Goal: Communication & Community: Answer question/provide support

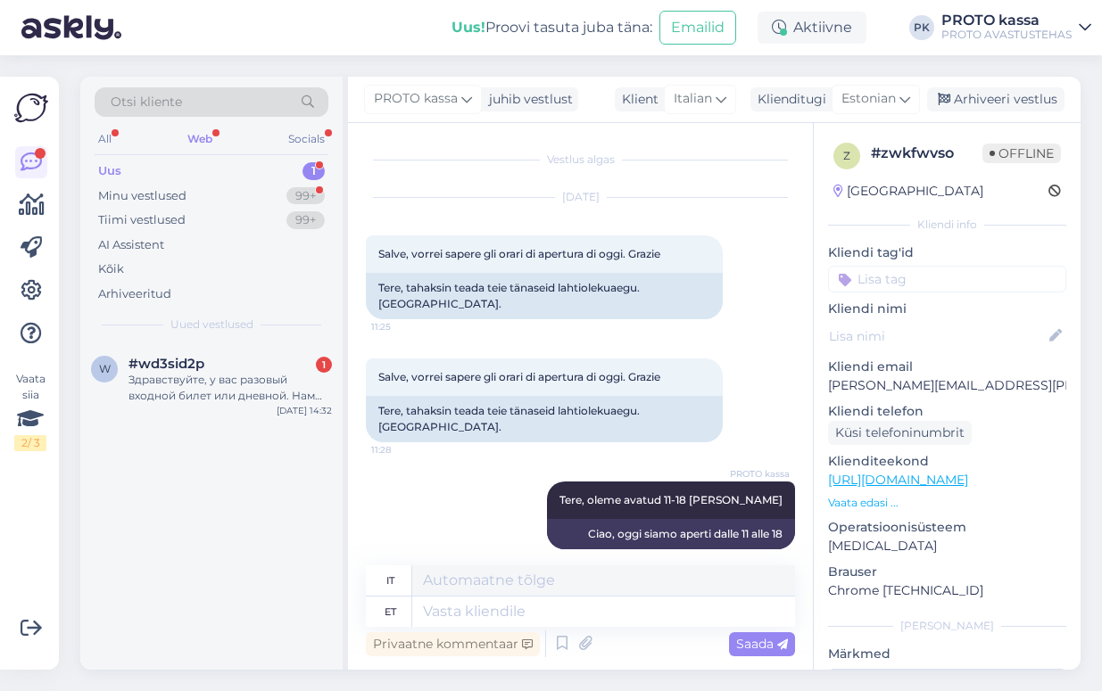
click at [202, 138] on div "Web" at bounding box center [200, 139] width 32 height 23
click at [210, 384] on div "Здравствуйте, у вас разовый входной билет или дневной. Нам нужно будет отьехать…" at bounding box center [229, 388] width 203 height 32
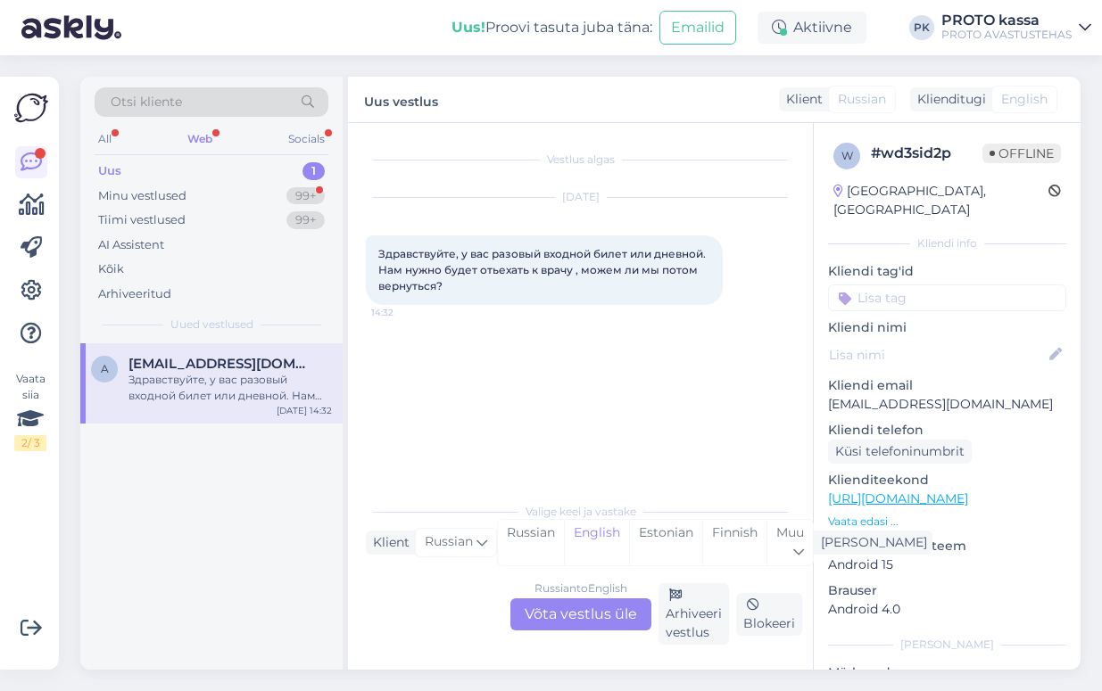
click at [599, 617] on div "Russian to English Võta vestlus üle" at bounding box center [580, 615] width 141 height 32
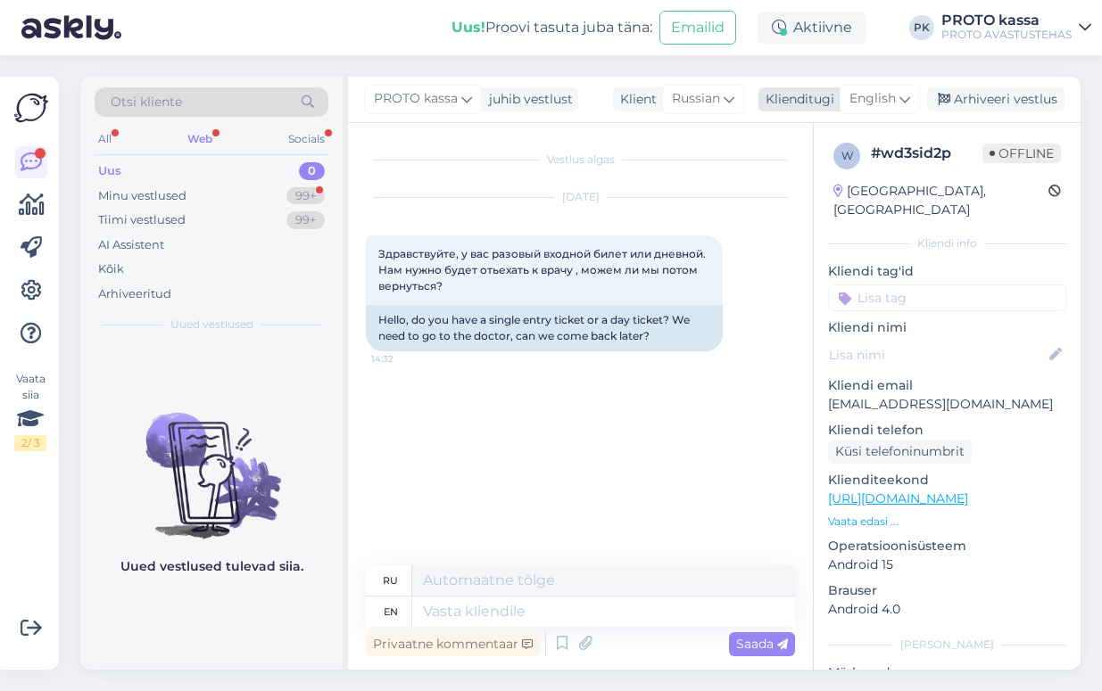
click at [899, 94] on icon at bounding box center [904, 99] width 11 height 20
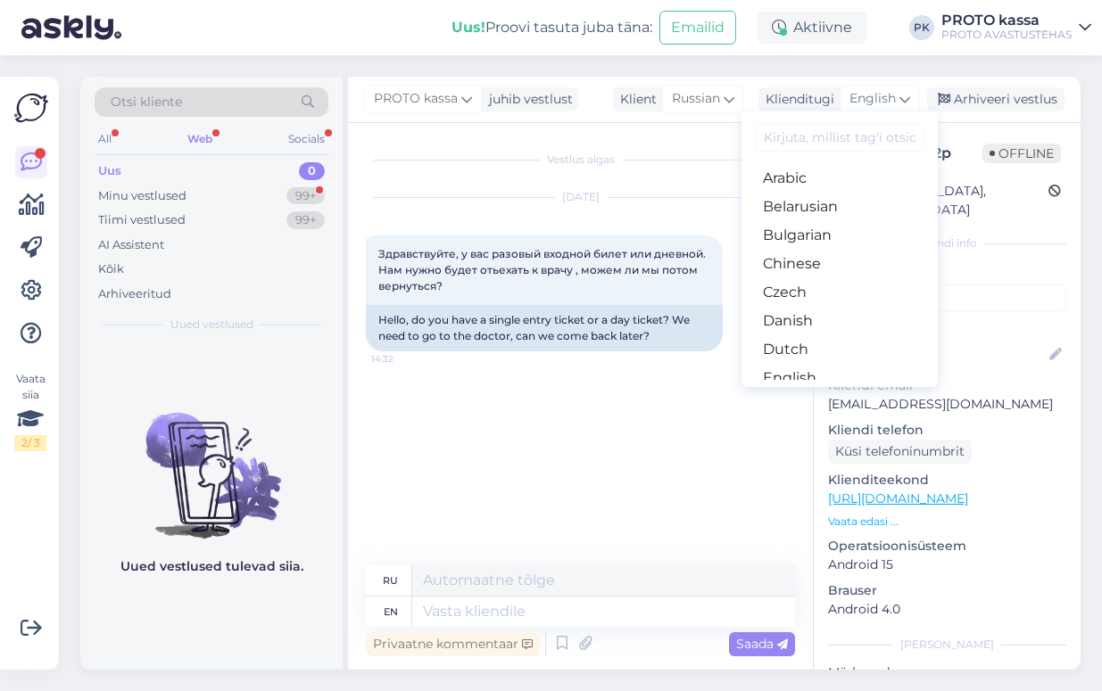
click at [797, 392] on link "Estonian" at bounding box center [839, 406] width 196 height 29
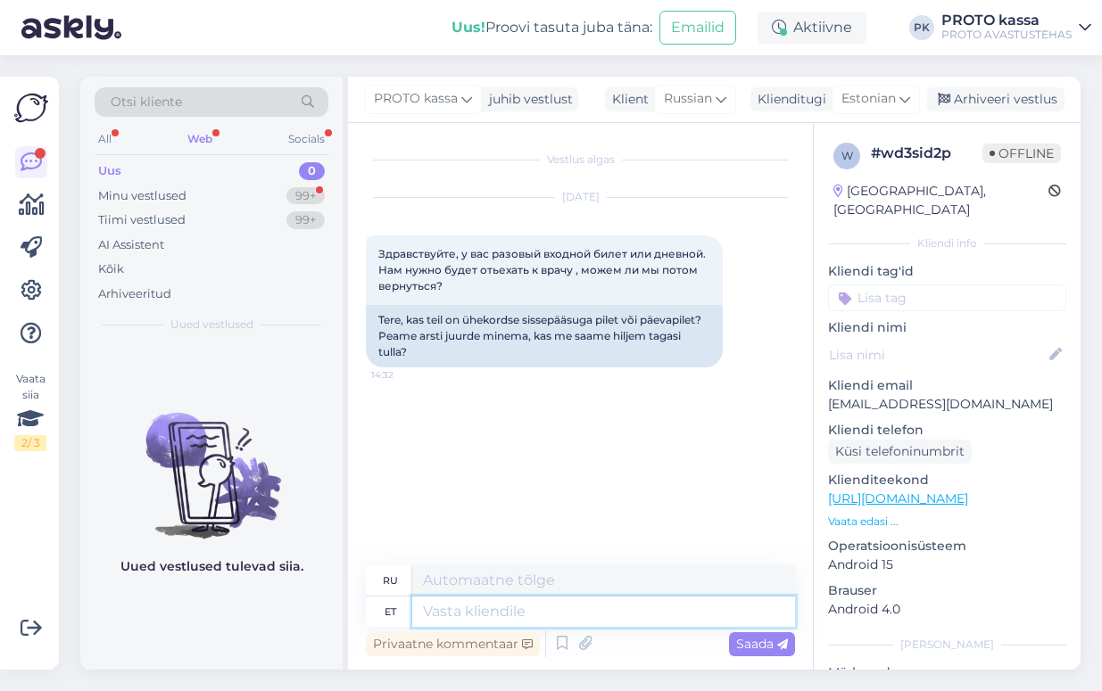
click at [467, 616] on textarea at bounding box center [603, 612] width 383 height 30
type textarea "Meil o"
type textarea "Мы"
type textarea "Meil on"
type textarea "У нас есть"
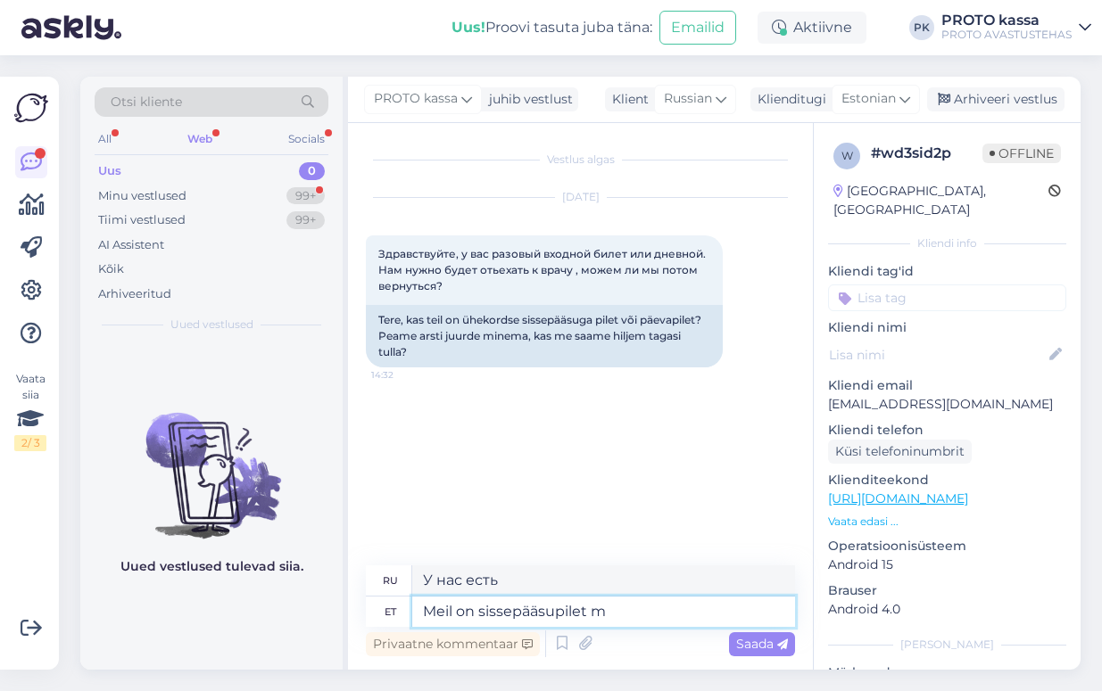
type textarea "Meil on sissepääsupilet mi"
type textarea "У нас есть входной билет."
type textarea "Meil on sissepääsupilet mis ke"
type textarea "У нас есть входной билет, который"
type textarea "Meil on sissepääsupilet mis kehtib t"
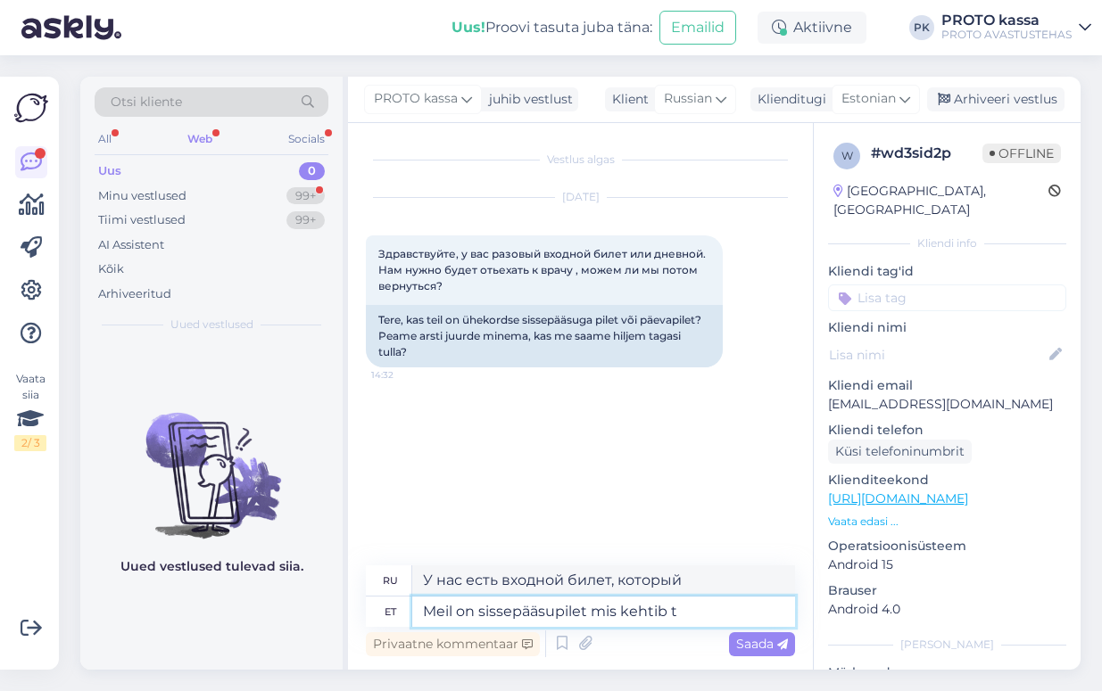
type textarea "У нас есть действующий входной билет."
type textarea "Meil on sissepääsupilet mis kehtib terve"
type textarea "У нас есть входной билет, который действителен на весь период"
type textarea "Meil on sissepääsupilet mis kehtib terve päeva"
type textarea "У нас есть входной билет, действительный в течение всего дня."
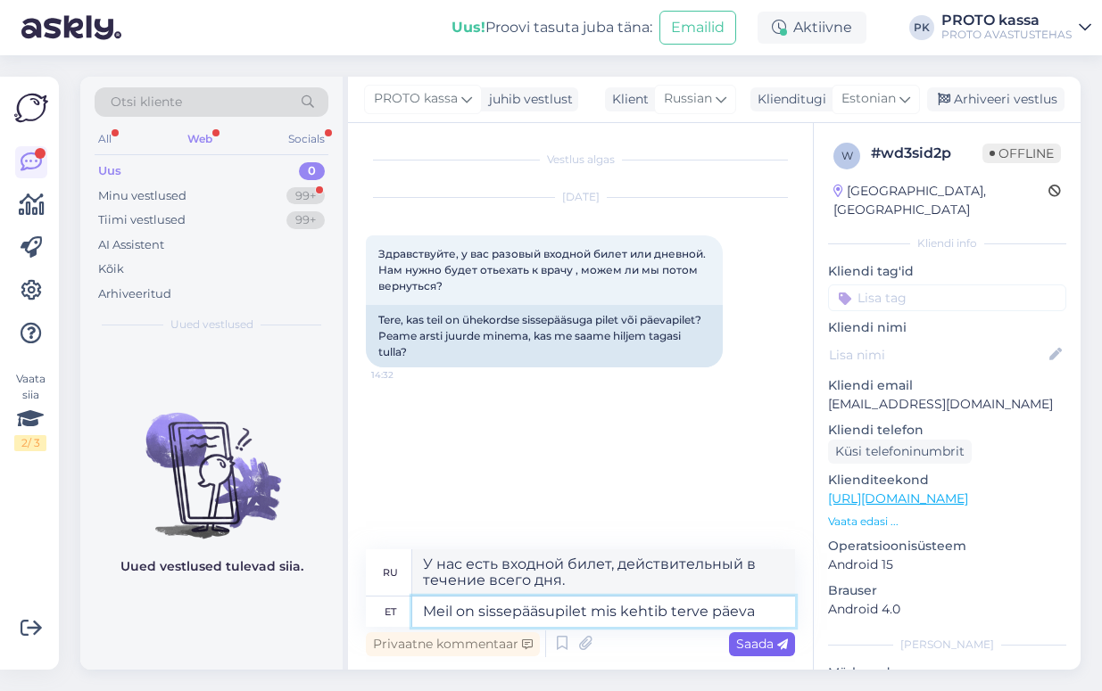
type textarea "Meil on sissepääsupilet mis kehtib terve päeva"
click at [751, 644] on span "Saada" at bounding box center [762, 644] width 52 height 16
